Goal: Navigation & Orientation: Find specific page/section

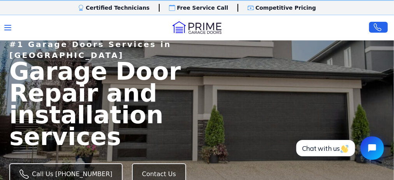
click at [0, 0] on link "Door Installation" at bounding box center [0, 0] width 0 height 0
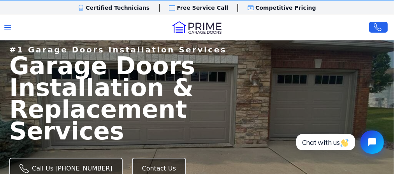
click at [0, 0] on link "Home" at bounding box center [0, 0] width 0 height 0
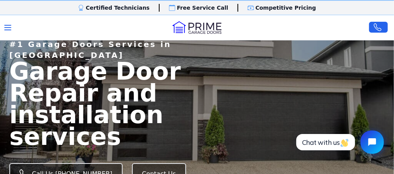
scroll to position [78, 0]
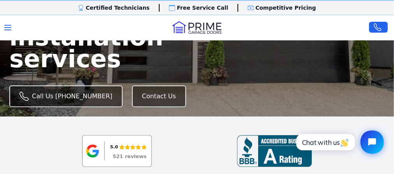
click at [0, 0] on link "Projects" at bounding box center [0, 0] width 0 height 0
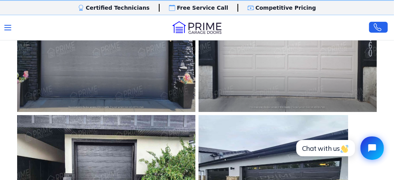
scroll to position [195, 0]
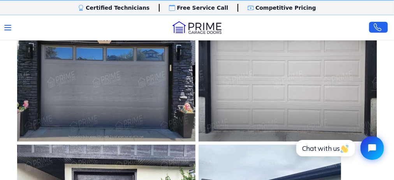
click at [272, 109] on img at bounding box center [288, 79] width 196 height 137
